Goal: Obtain resource: Download file/media

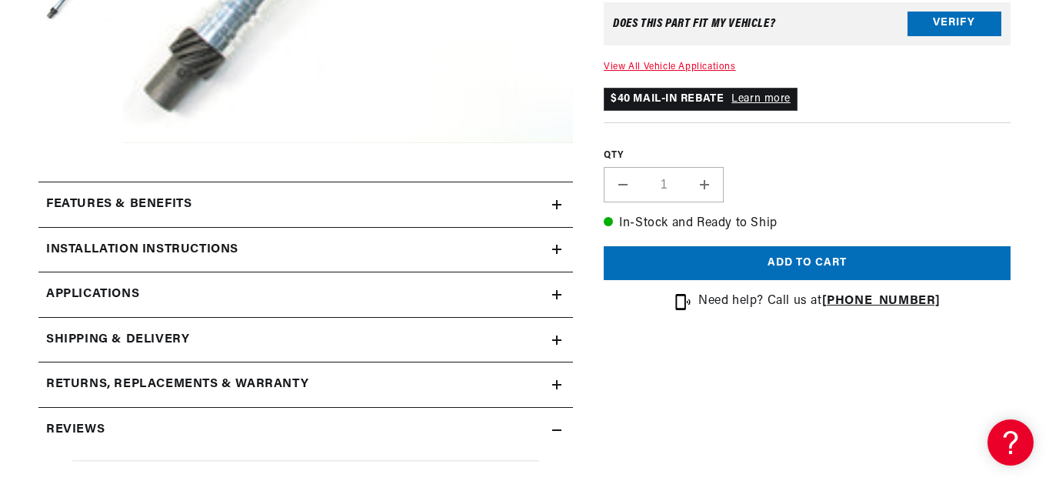
click at [422, 202] on div "Features & Benefits" at bounding box center [295, 205] width 514 height 20
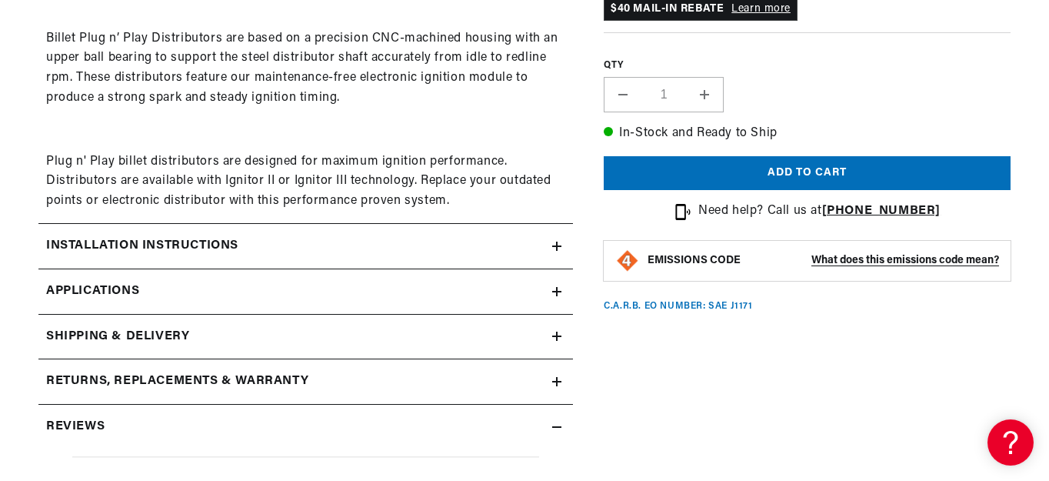
scroll to position [923, 0]
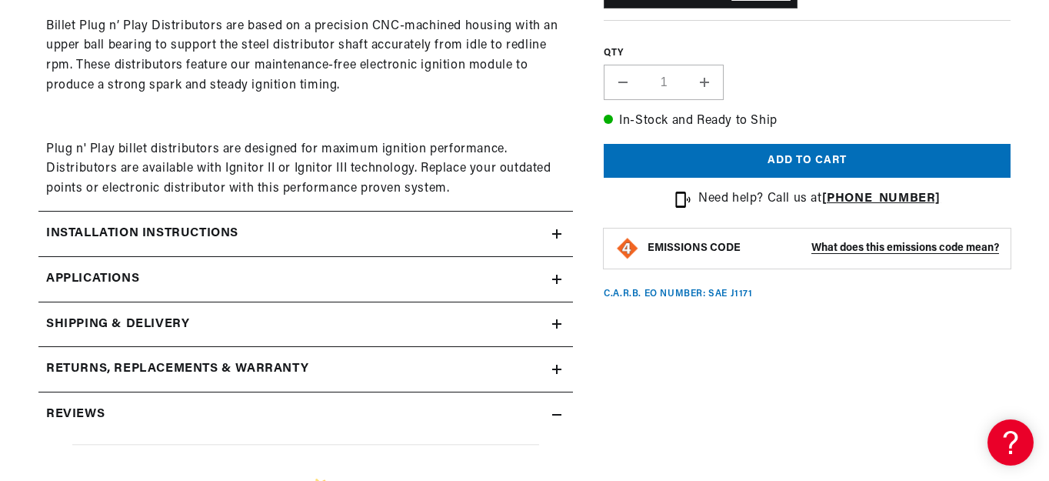
click at [225, 228] on h2 "Installation instructions" at bounding box center [142, 234] width 192 height 20
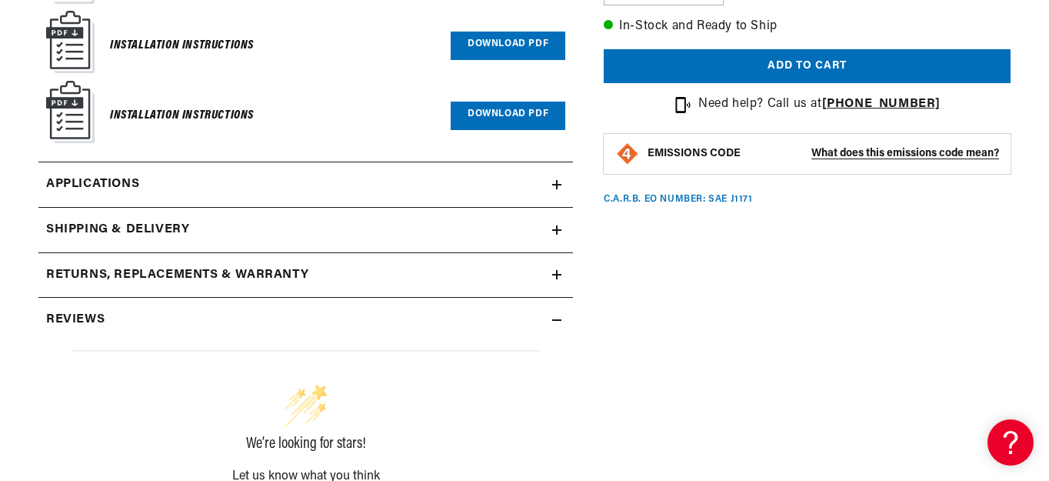
scroll to position [0, 1821]
click at [225, 228] on div "Shipping & Delivery" at bounding box center [295, 230] width 514 height 20
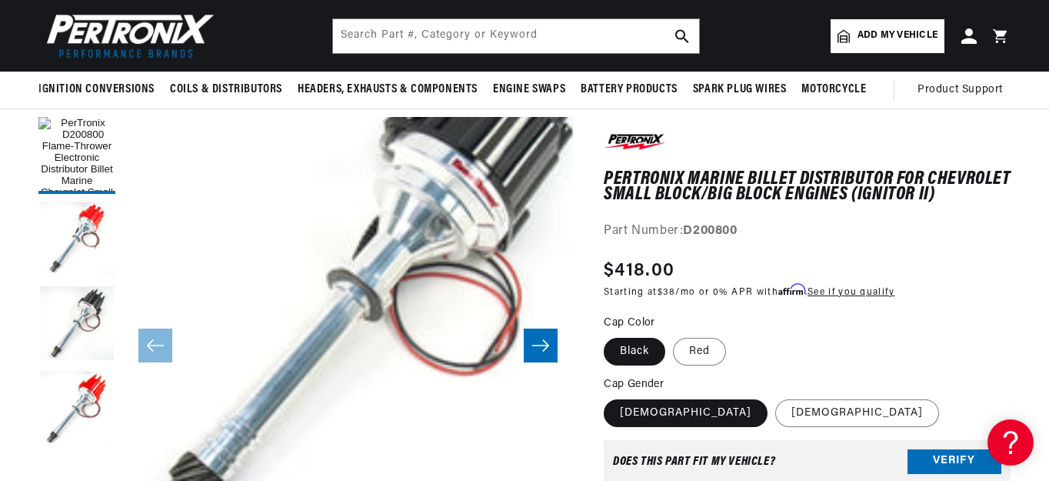
scroll to position [77, 0]
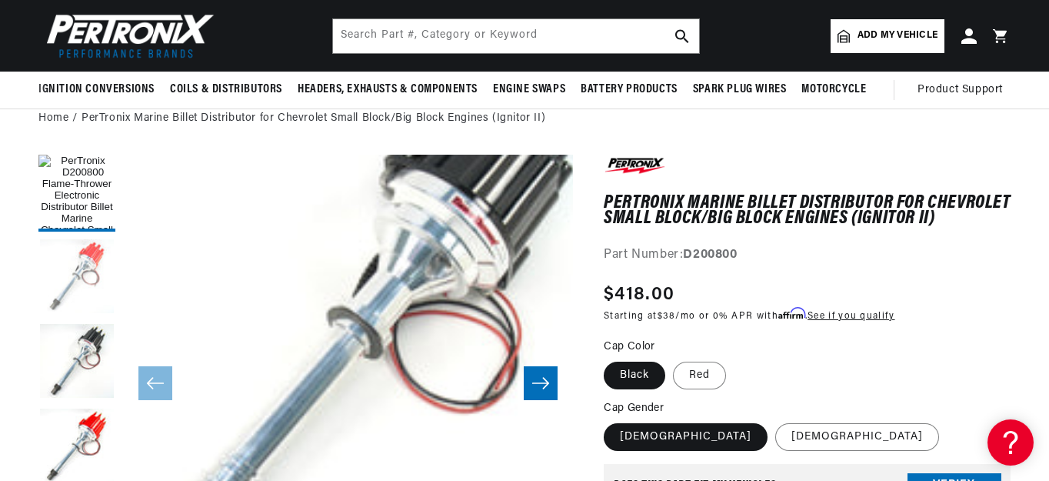
click at [82, 278] on button "Load image 2 in gallery view" at bounding box center [76, 277] width 77 height 77
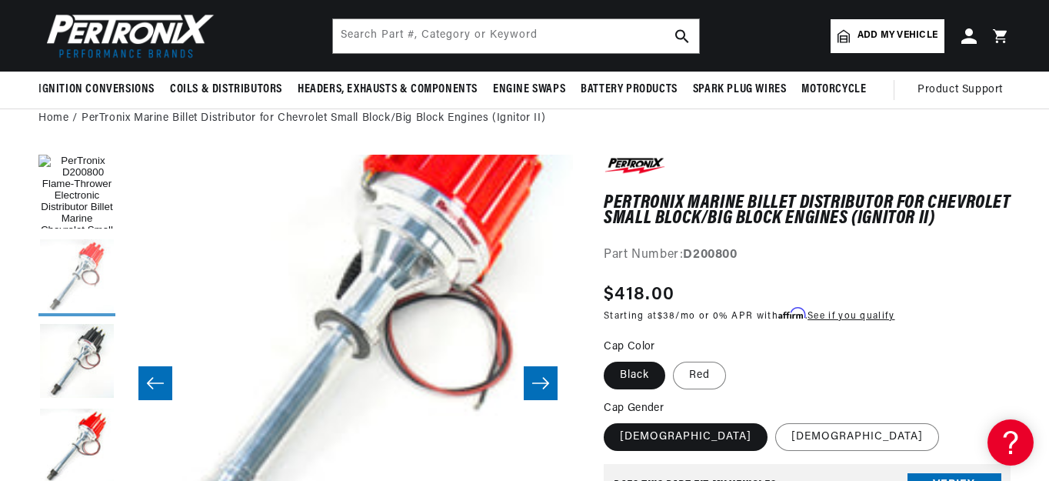
scroll to position [0, 1821]
click at [83, 361] on button "Load image 3 in gallery view" at bounding box center [76, 362] width 77 height 77
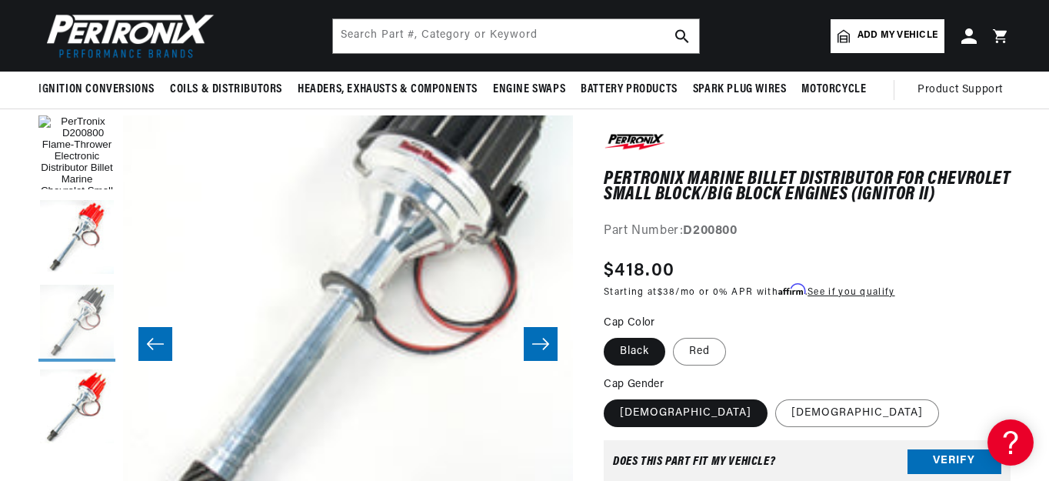
scroll to position [154, 0]
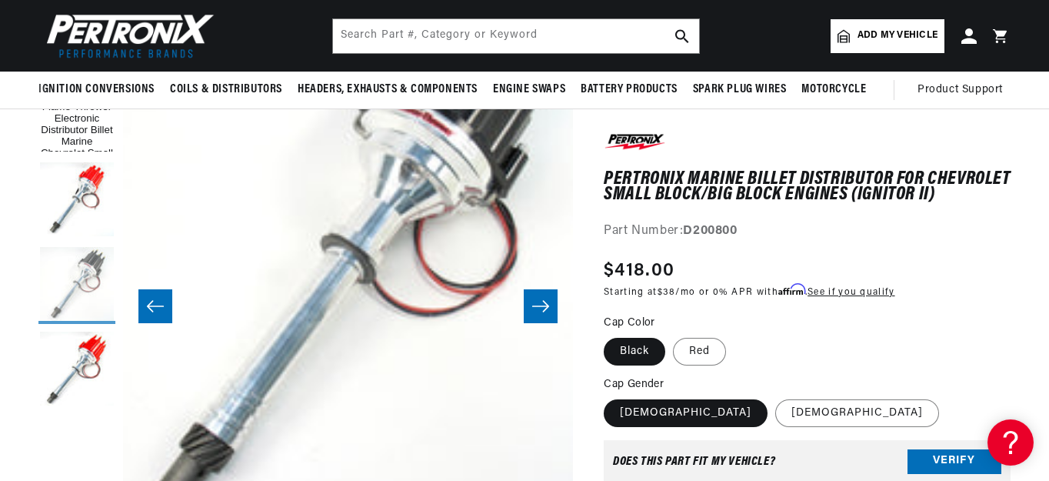
click at [83, 361] on button "Load image 4 in gallery view" at bounding box center [76, 370] width 77 height 77
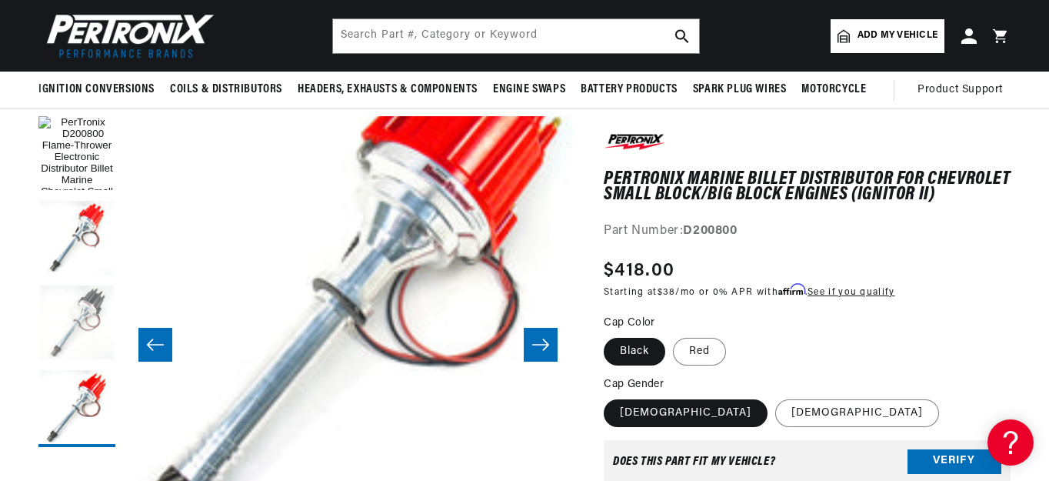
scroll to position [77, 0]
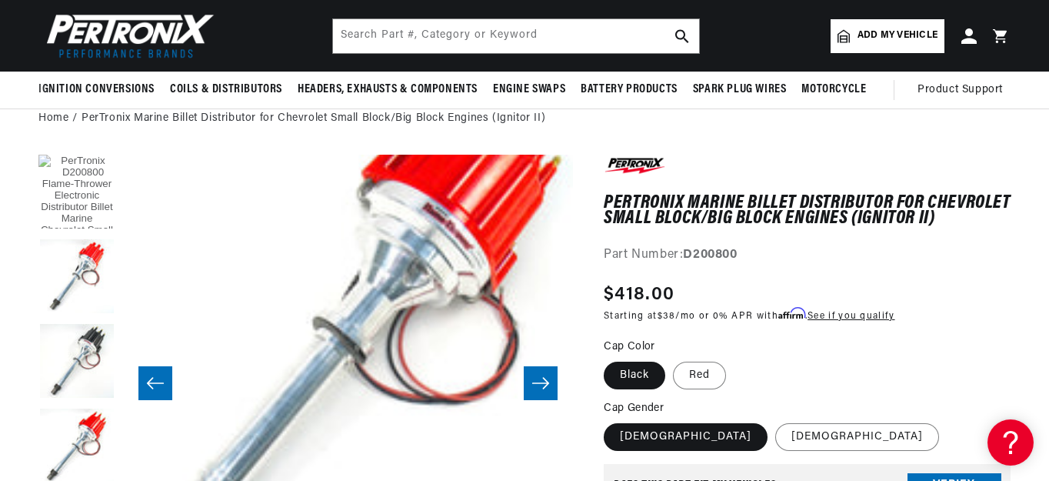
click at [72, 175] on button "Load image 1 in gallery view" at bounding box center [76, 193] width 77 height 77
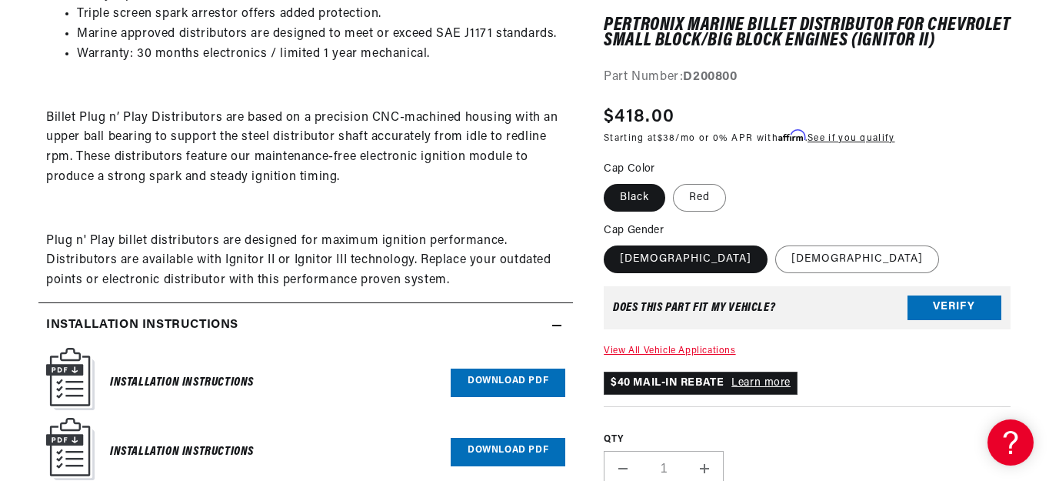
scroll to position [846, 0]
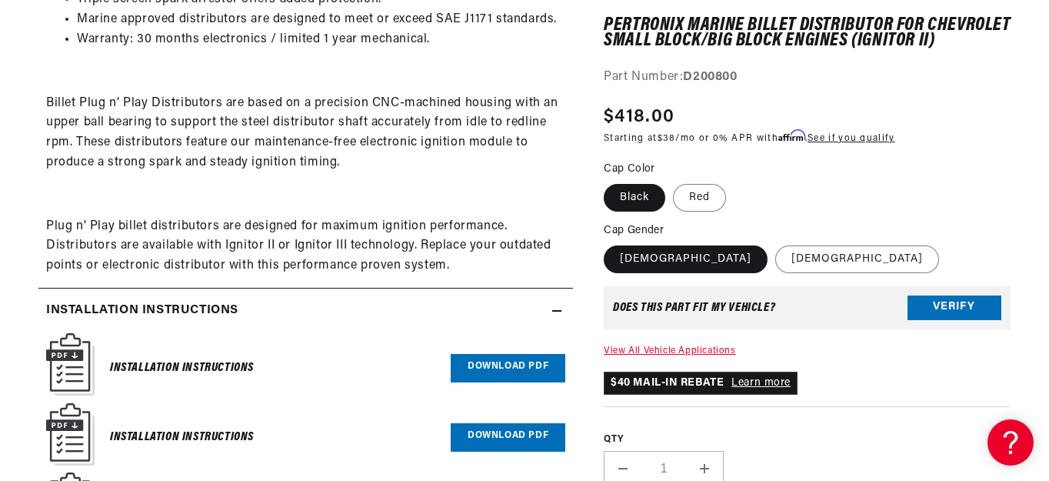
click at [469, 363] on link "Download PDF" at bounding box center [508, 368] width 115 height 28
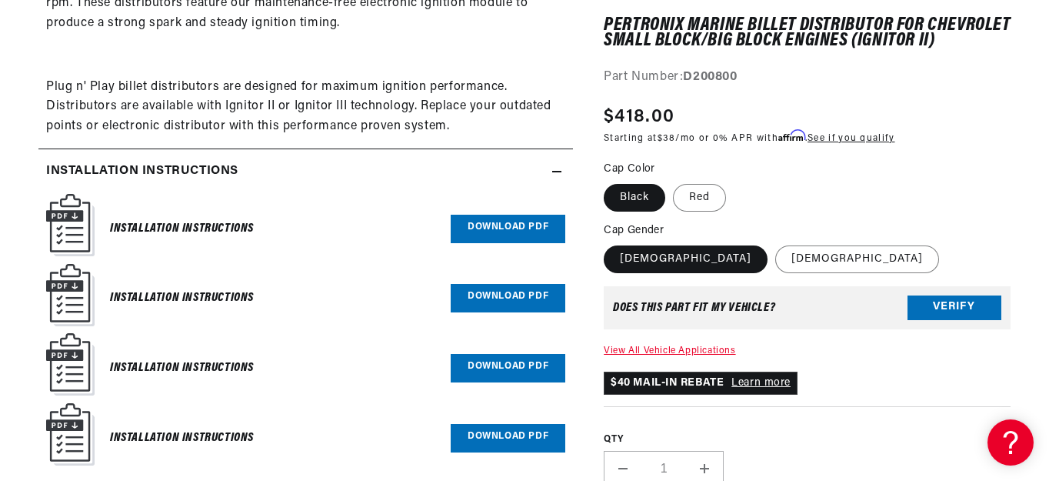
scroll to position [1000, 0]
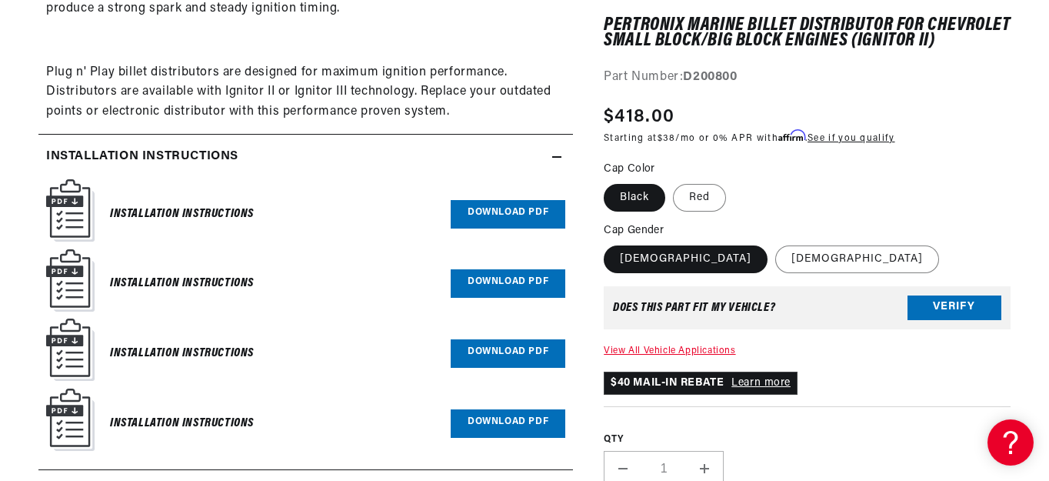
click at [507, 284] on link "Download PDF" at bounding box center [508, 283] width 115 height 28
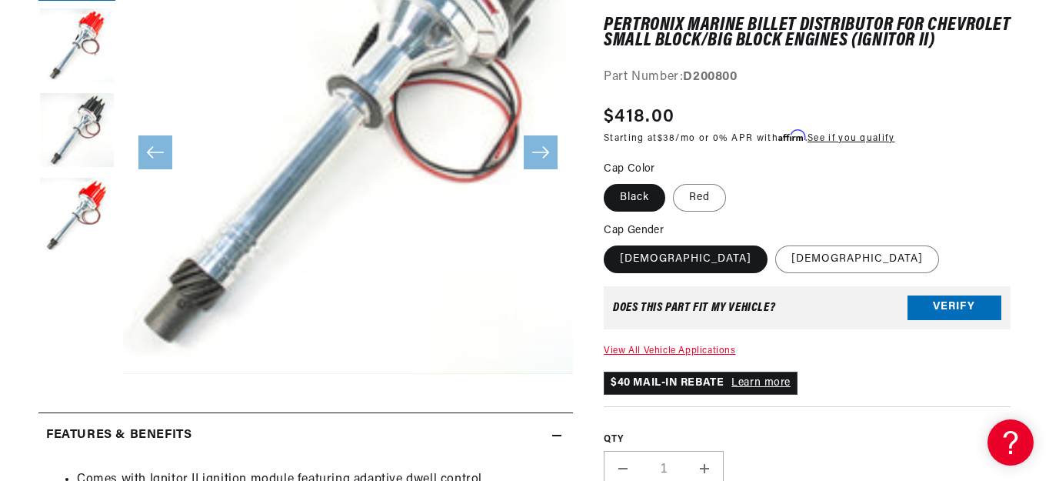
scroll to position [0, 1821]
click at [939, 317] on button "Verify" at bounding box center [955, 307] width 94 height 25
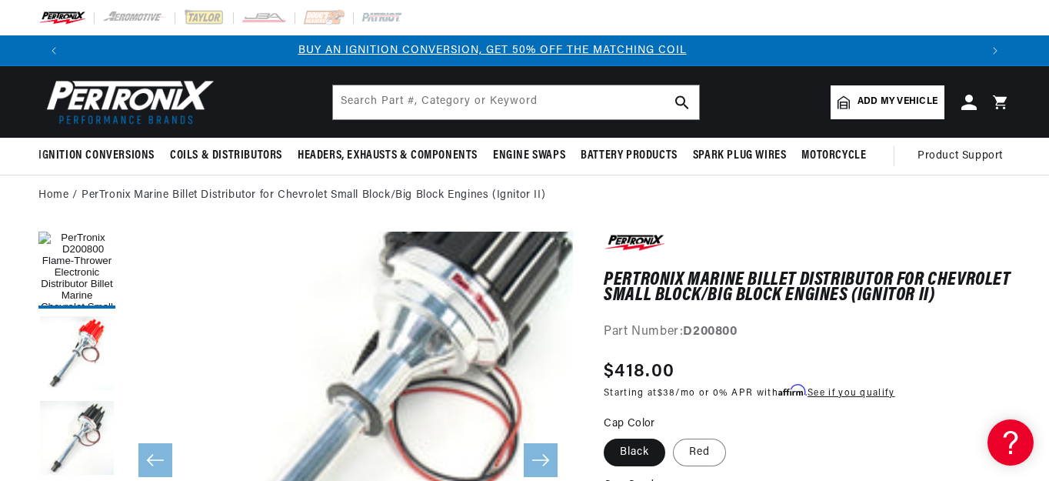
scroll to position [0, 0]
click at [92, 338] on button "Load image 2 in gallery view" at bounding box center [76, 354] width 77 height 77
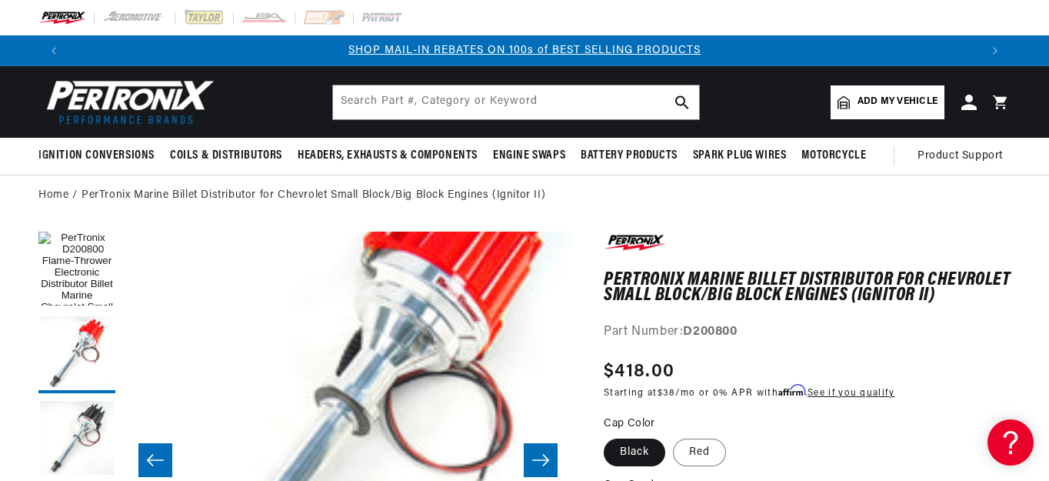
scroll to position [77, 0]
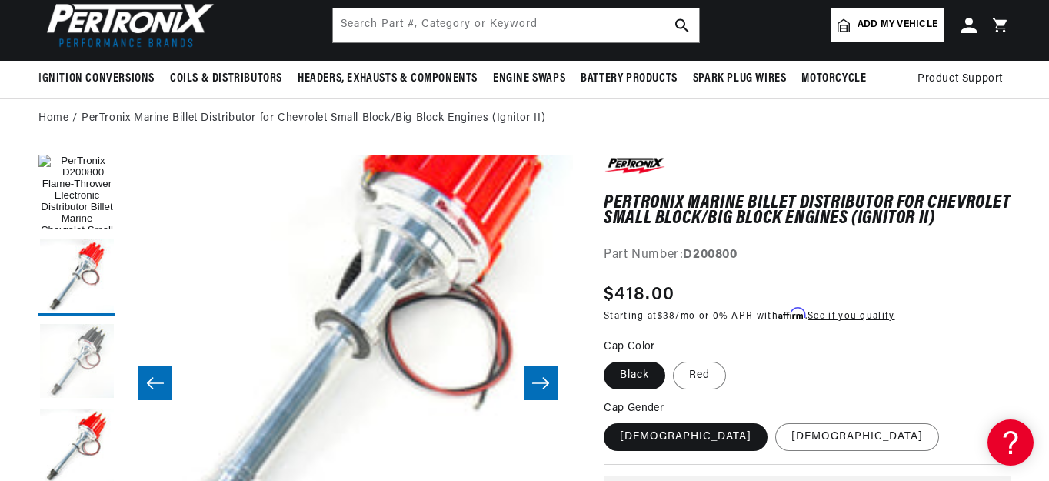
click at [84, 375] on button "Load image 3 in gallery view" at bounding box center [76, 362] width 77 height 77
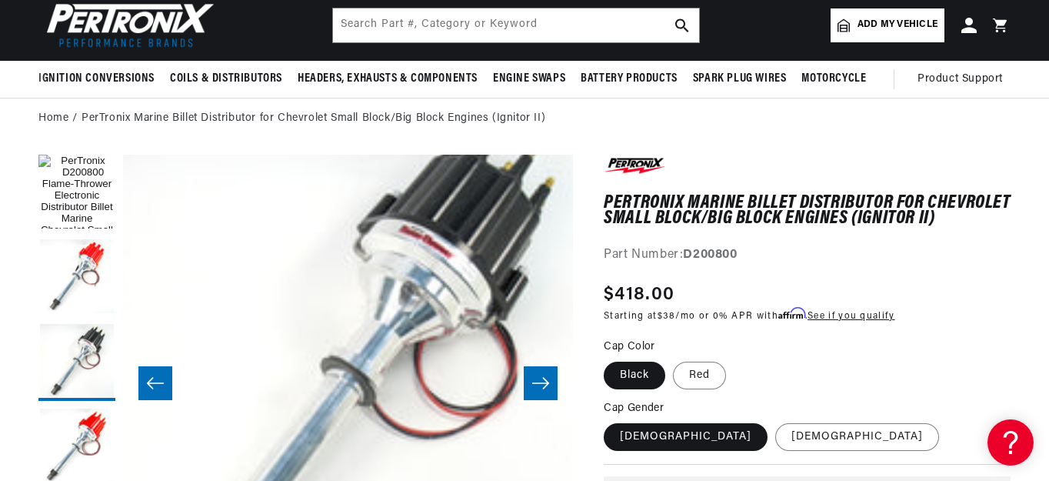
scroll to position [0, 0]
